Goal: Check status: Check status

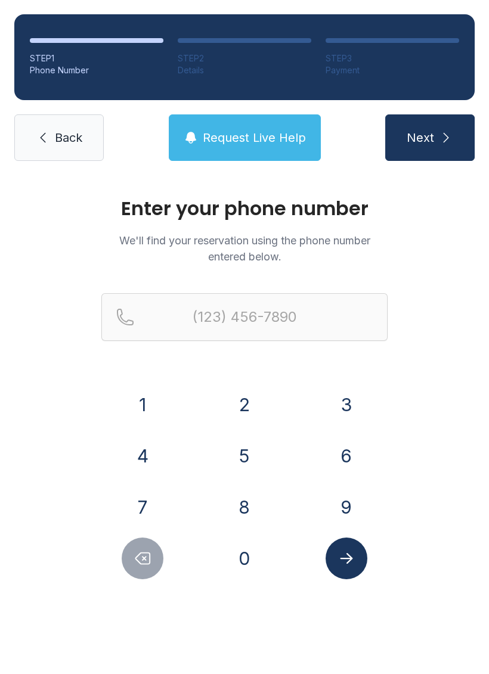
click at [144, 502] on button "7" at bounding box center [143, 507] width 42 height 42
click at [240, 558] on button "0" at bounding box center [244, 558] width 42 height 42
click at [356, 452] on button "6" at bounding box center [346, 456] width 42 height 42
click at [143, 456] on button "4" at bounding box center [143, 456] width 42 height 42
click at [256, 443] on button "5" at bounding box center [244, 456] width 42 height 42
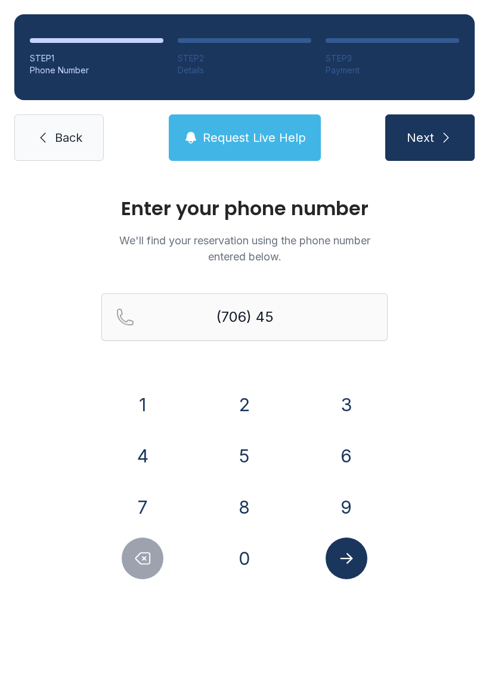
click at [255, 565] on button "0" at bounding box center [244, 558] width 42 height 42
click at [256, 458] on button "5" at bounding box center [244, 456] width 42 height 42
click at [246, 458] on button "5" at bounding box center [244, 456] width 42 height 42
click at [139, 461] on button "4" at bounding box center [143, 456] width 42 height 42
click at [139, 460] on button "4" at bounding box center [143, 456] width 42 height 42
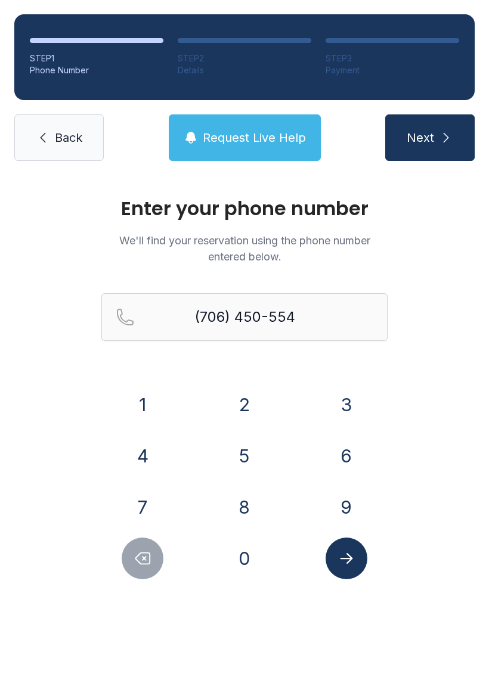
type input "[PHONE_NUMBER]"
click at [346, 562] on icon "Submit lookup form" at bounding box center [346, 558] width 18 height 18
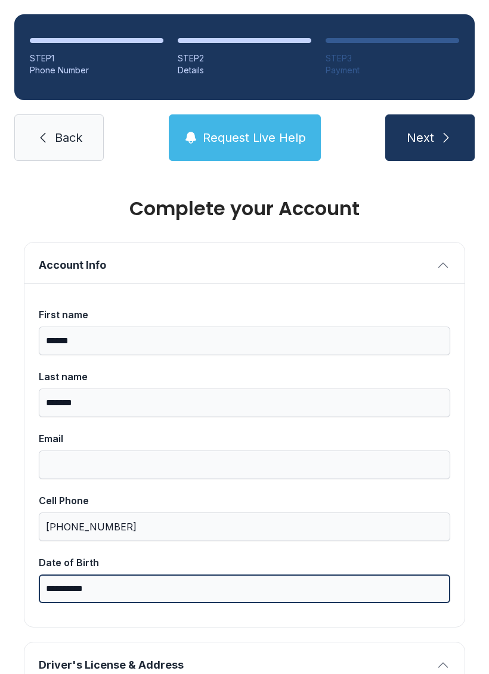
click at [121, 575] on input "**********" at bounding box center [244, 588] width 411 height 29
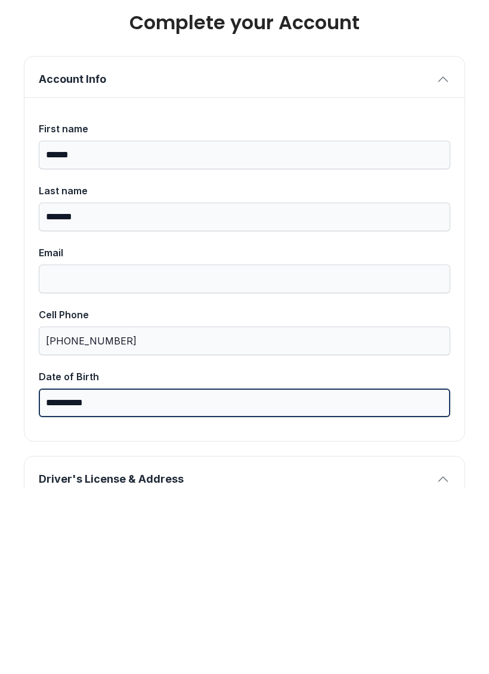
click at [114, 574] on input "**********" at bounding box center [244, 588] width 411 height 29
type input "*"
type input "**********"
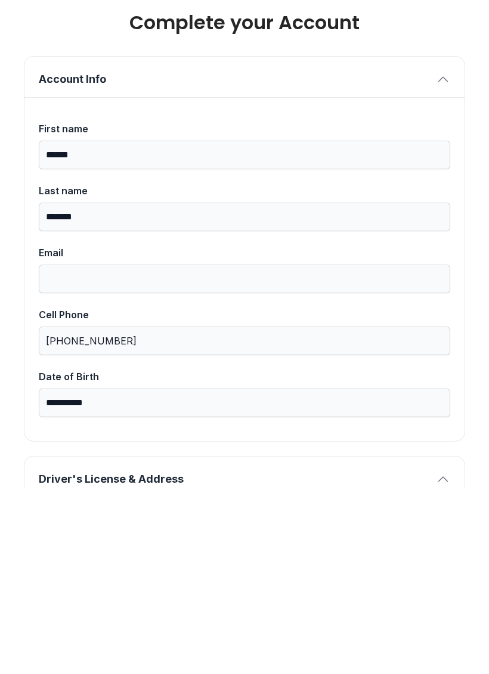
click at [447, 258] on icon "button" at bounding box center [443, 265] width 14 height 14
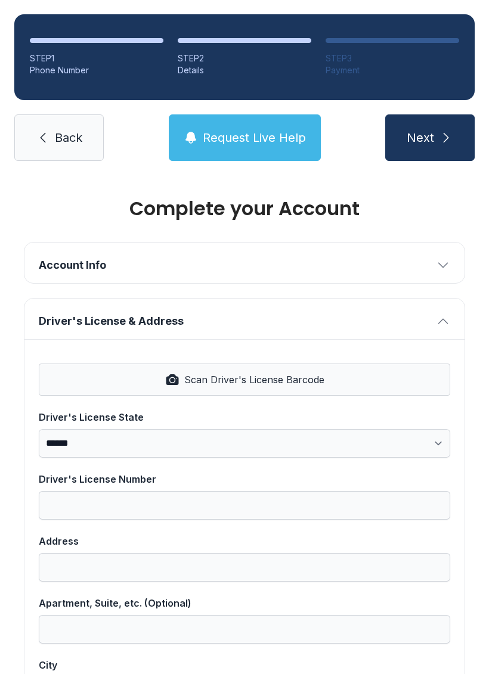
click at [66, 129] on span "Back" at bounding box center [68, 137] width 27 height 17
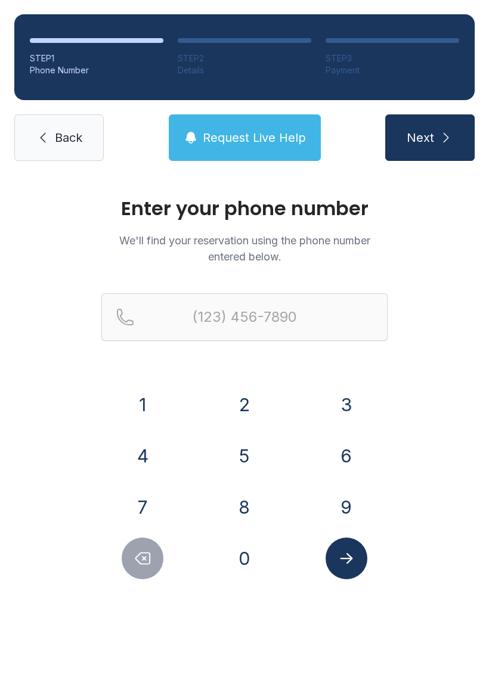
click at [63, 141] on span "Back" at bounding box center [68, 137] width 27 height 17
